Goal: Task Accomplishment & Management: Manage account settings

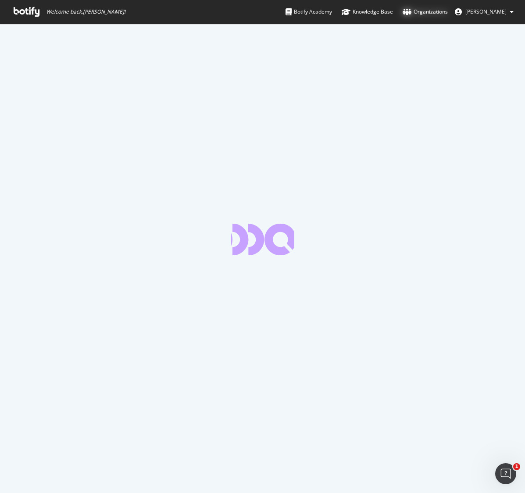
click at [418, 13] on div "Organizations" at bounding box center [425, 11] width 45 height 9
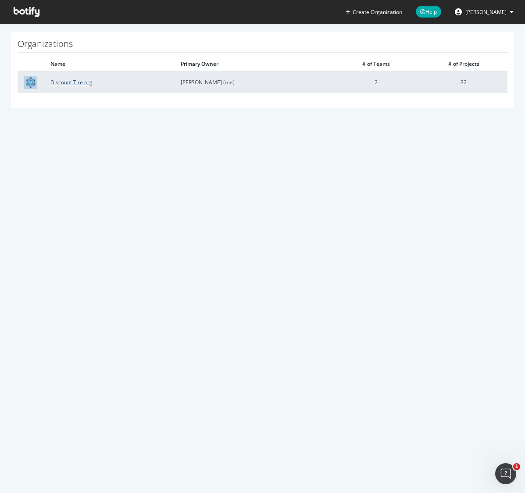
click at [88, 82] on link "Discount Tire org" at bounding box center [71, 82] width 42 height 7
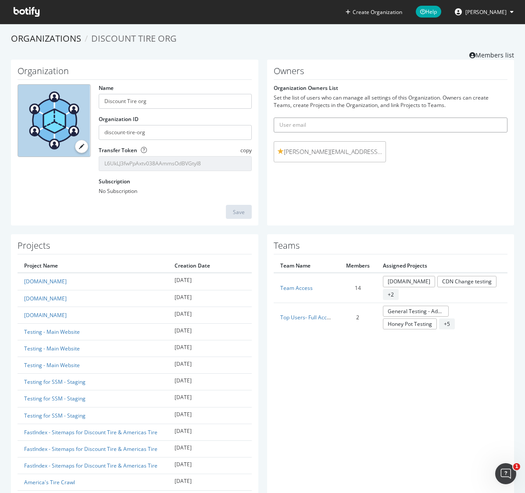
click at [315, 124] on input "text" at bounding box center [391, 125] width 234 height 15
paste input "[PERSON_NAME][EMAIL_ADDRESS][PERSON_NAME][DOMAIN_NAME]"
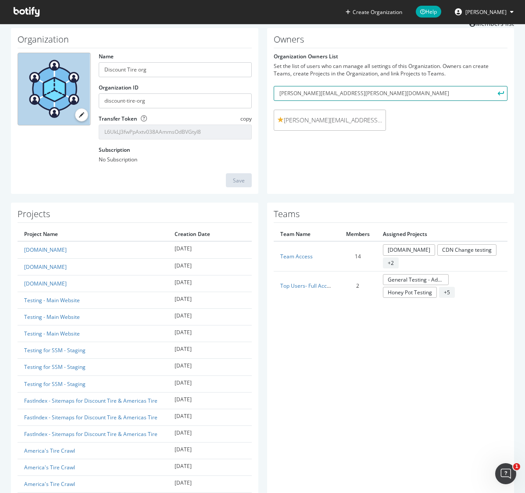
type input "[PERSON_NAME][EMAIL_ADDRESS][PERSON_NAME][DOMAIN_NAME]"
click at [493, 86] on button "submit" at bounding box center [500, 93] width 15 height 15
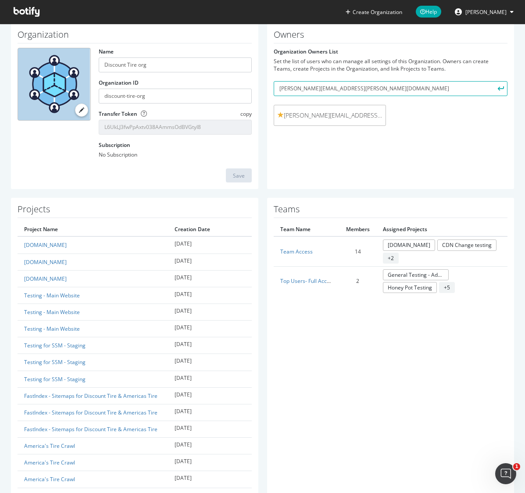
scroll to position [38, 0]
